Goal: Transaction & Acquisition: Purchase product/service

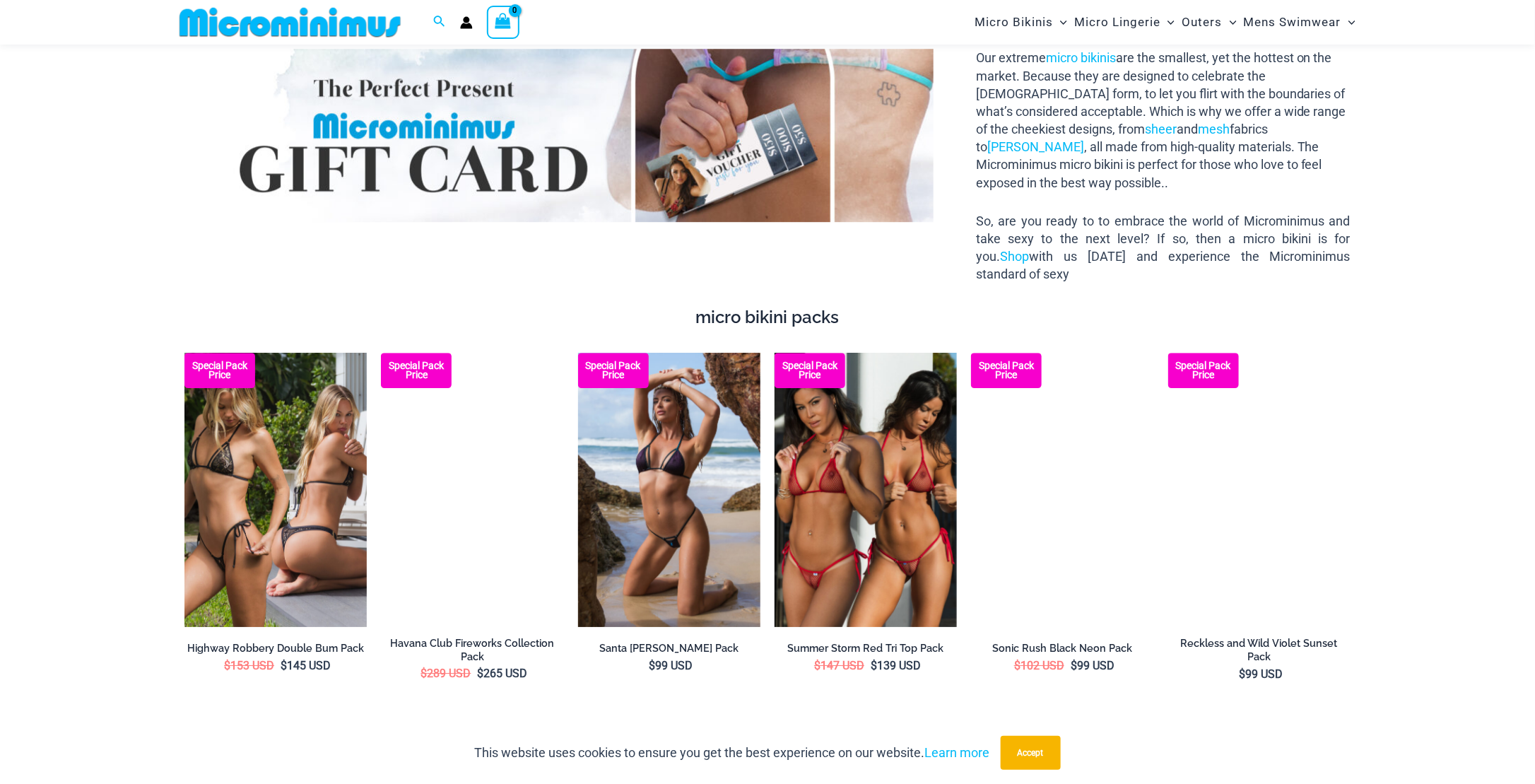
scroll to position [1980, 0]
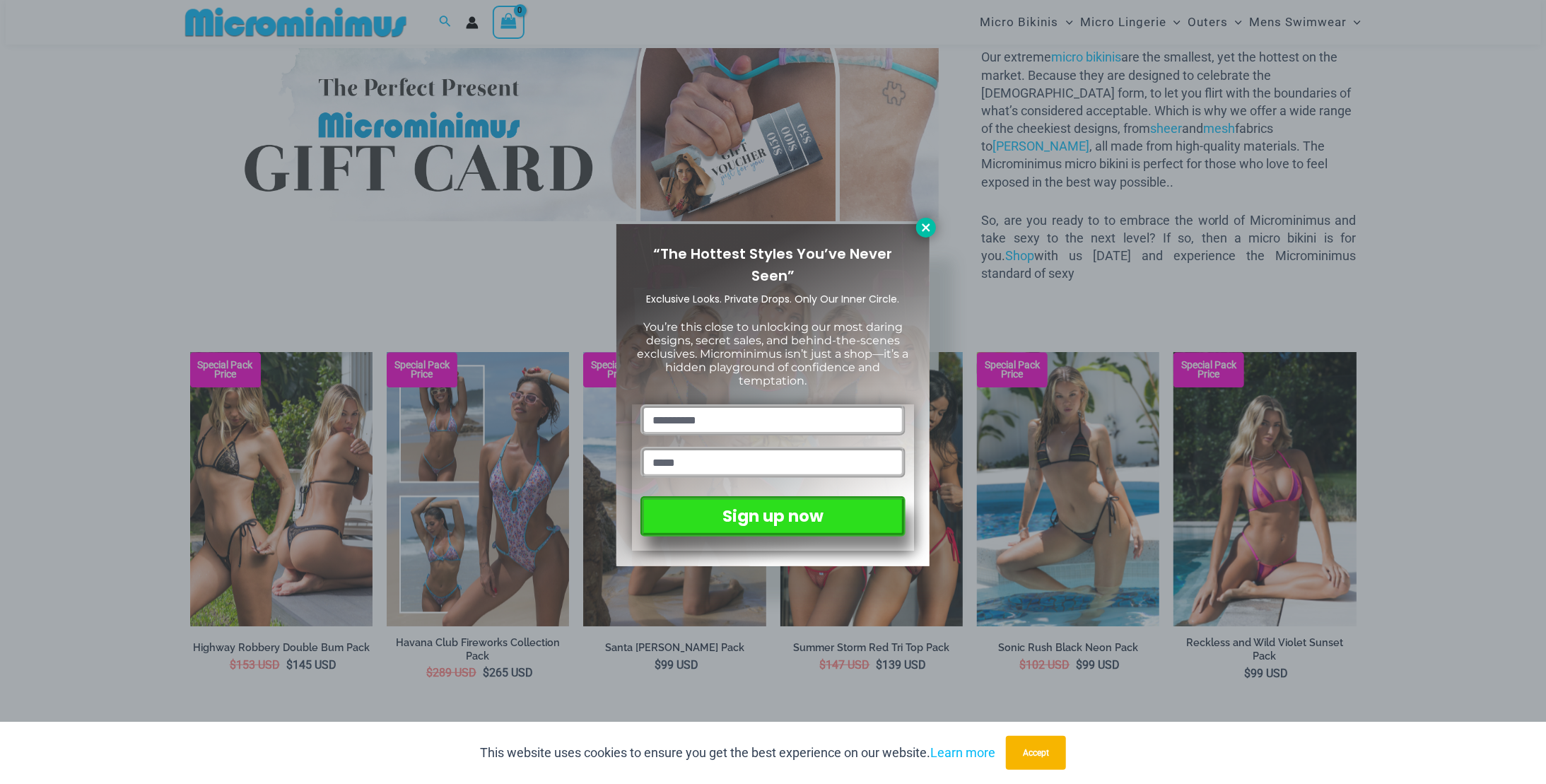
click at [929, 229] on icon at bounding box center [926, 228] width 13 height 13
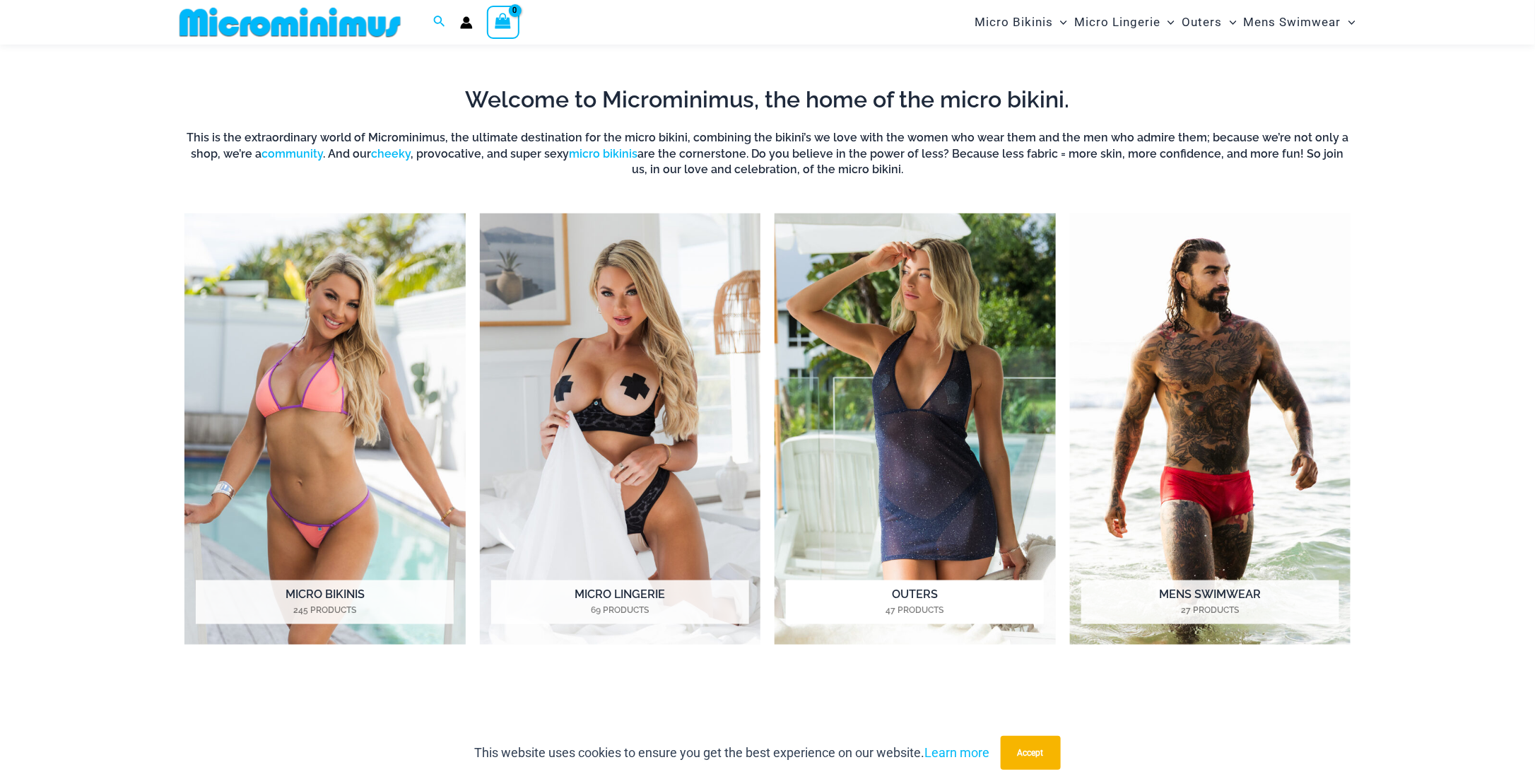
scroll to position [637, 0]
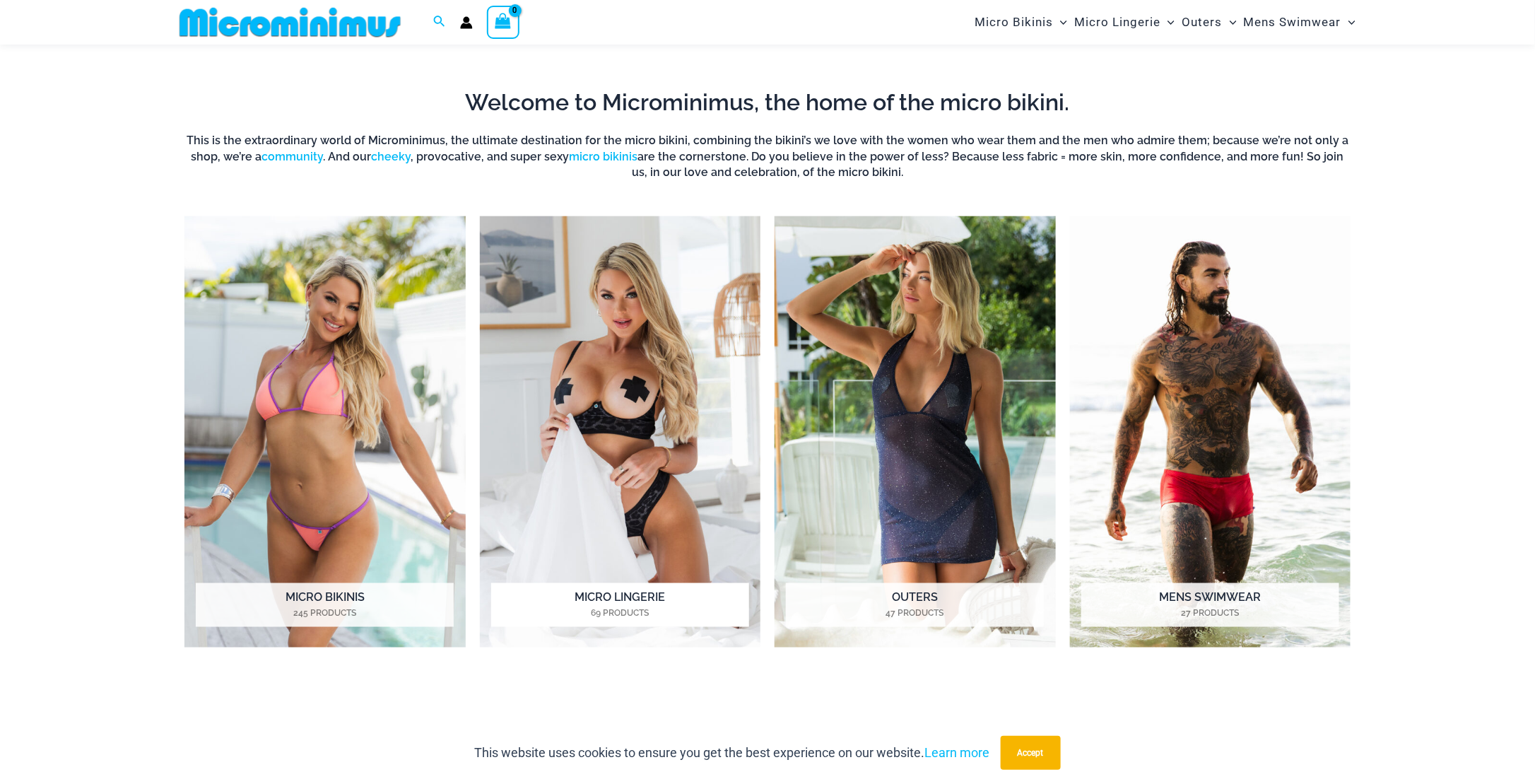
click at [679, 406] on img "Visit product category Micro Lingerie" at bounding box center [621, 432] width 282 height 432
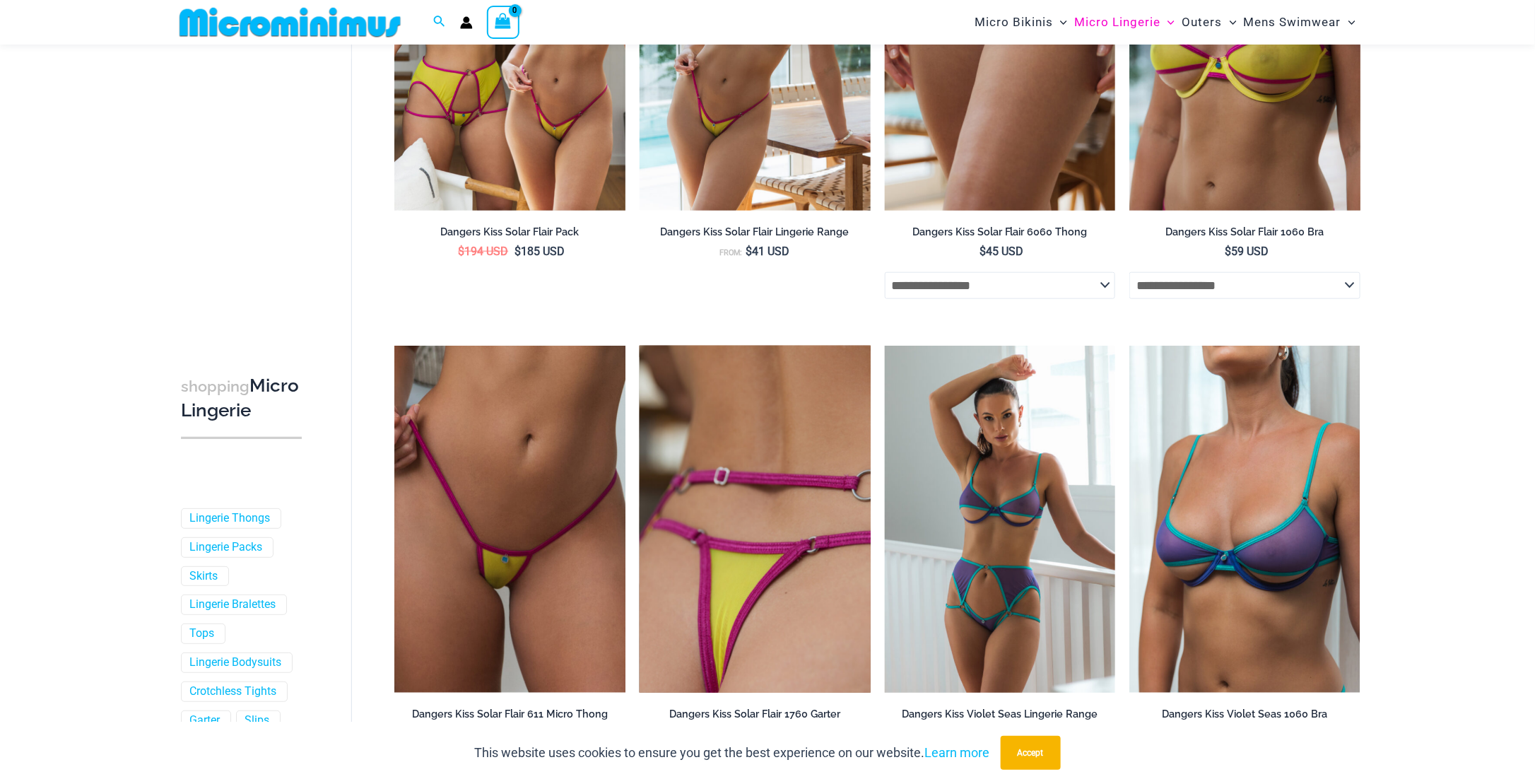
scroll to position [3238, 0]
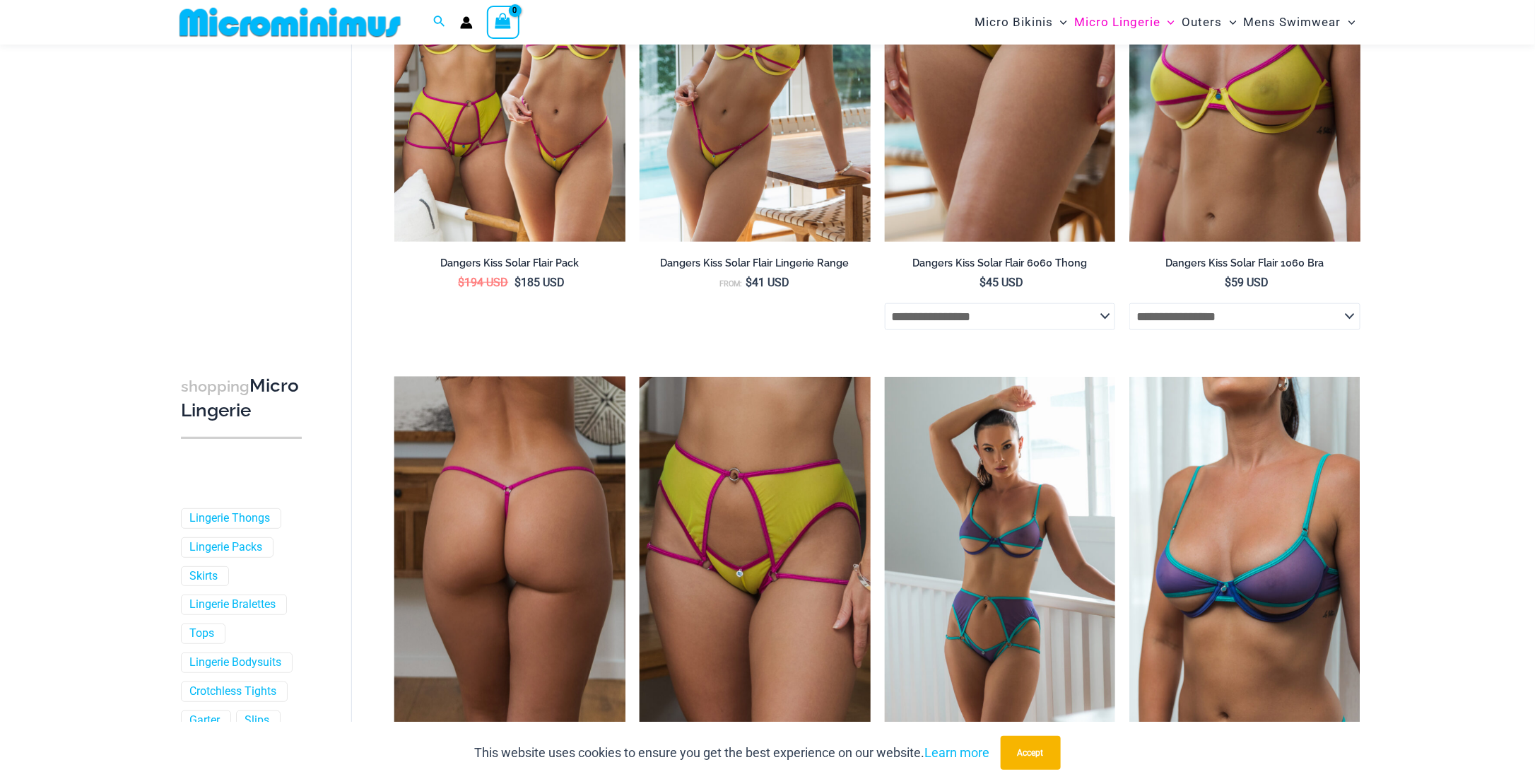
click at [516, 488] on img at bounding box center [510, 550] width 231 height 346
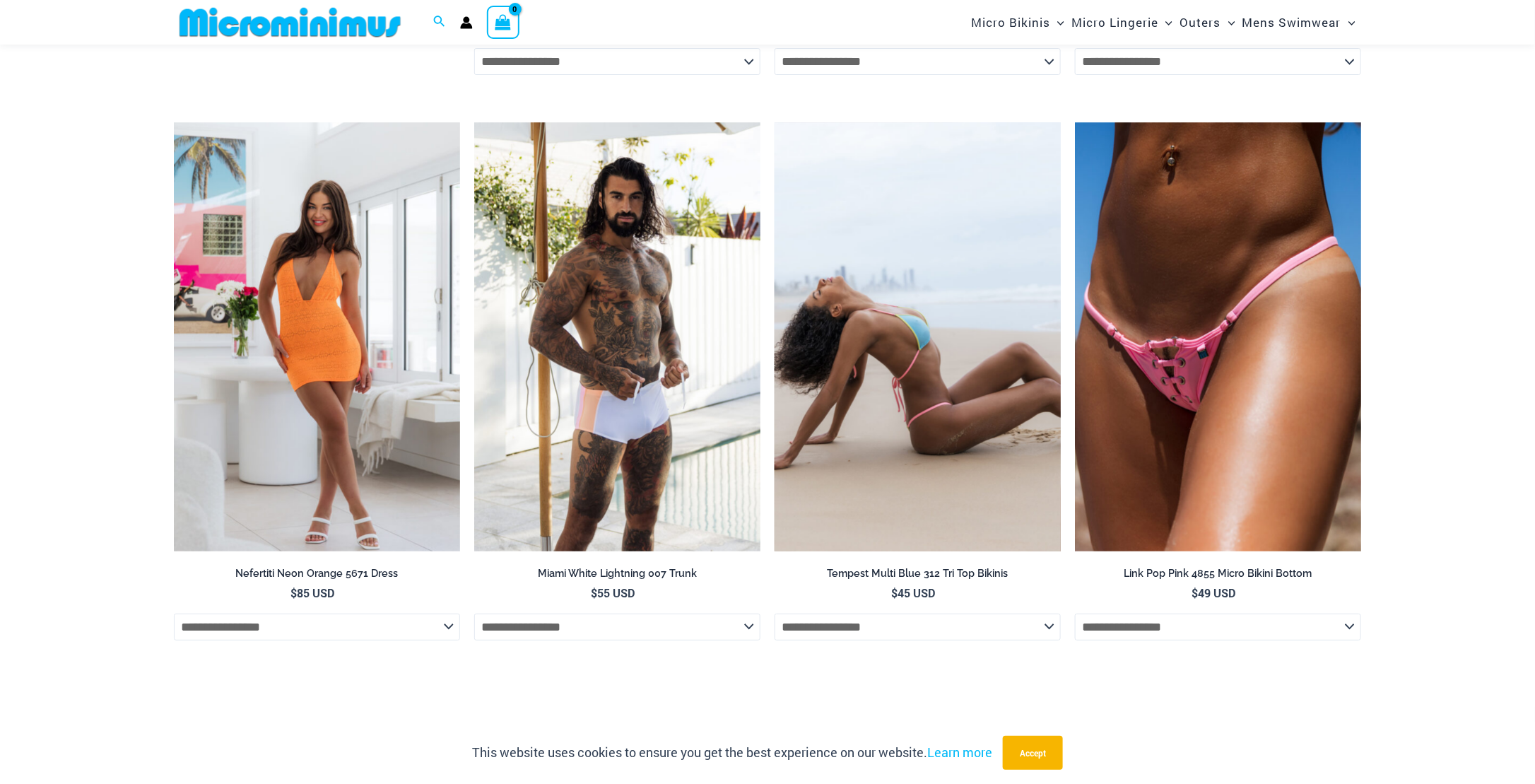
scroll to position [5519, 0]
